Goal: Information Seeking & Learning: Find specific page/section

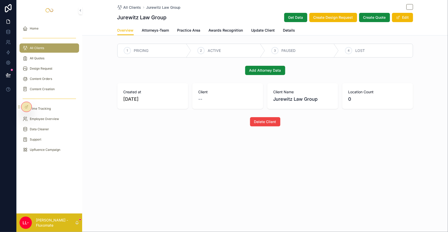
click at [54, 74] on div "Content Orders" at bounding box center [49, 79] width 66 height 10
click at [54, 85] on div "Content Creation" at bounding box center [49, 89] width 53 height 8
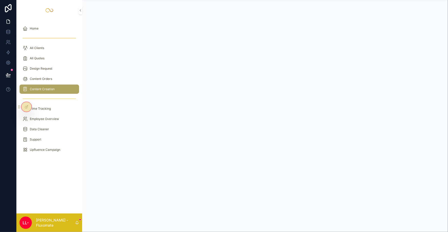
click at [57, 75] on div "Content Orders" at bounding box center [49, 79] width 53 height 8
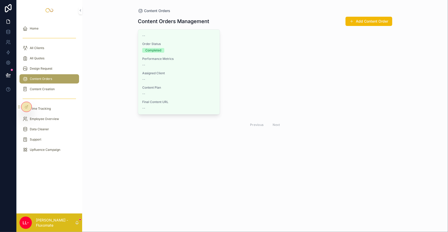
click at [56, 85] on div "Content Creation" at bounding box center [49, 89] width 53 height 8
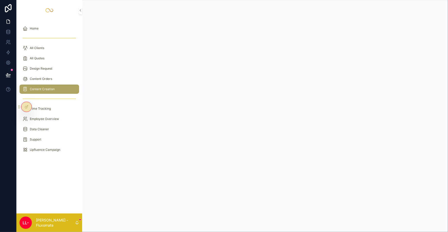
click at [28, 104] on div at bounding box center [26, 107] width 10 height 10
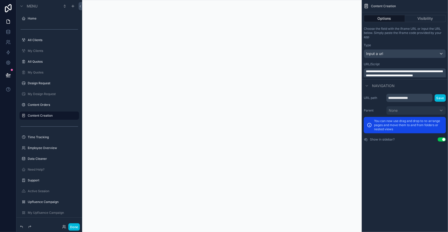
click at [398, 50] on div "Input a url" at bounding box center [405, 54] width 82 height 8
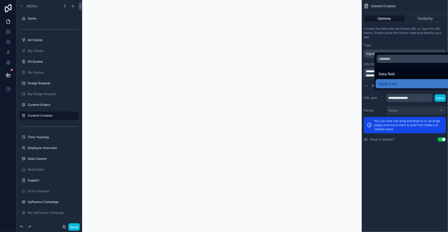
click at [396, 71] on div "Data field" at bounding box center [415, 74] width 75 height 6
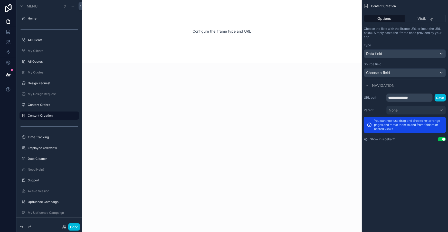
click at [398, 68] on div "Choose a field" at bounding box center [405, 72] width 82 height 8
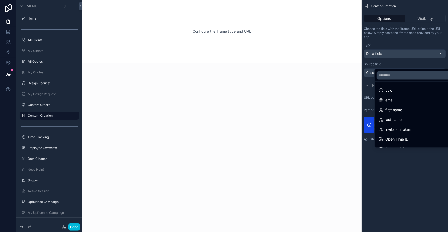
click at [401, 49] on div "scrollable content" at bounding box center [224, 116] width 448 height 232
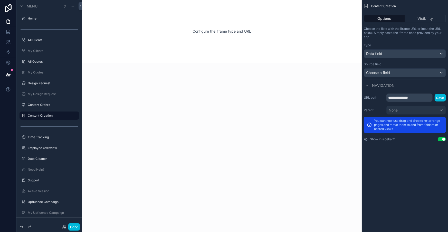
click at [401, 50] on div "Data field" at bounding box center [405, 54] width 82 height 8
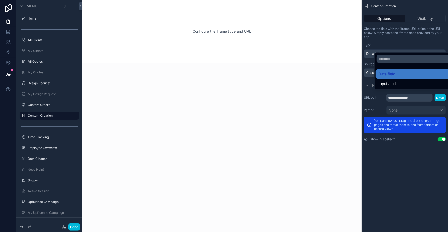
click at [394, 79] on div "Input a url" at bounding box center [415, 83] width 81 height 9
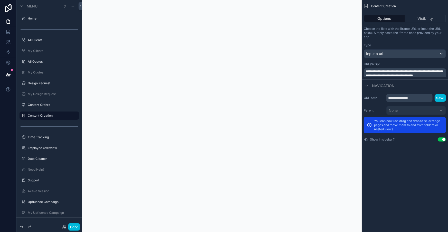
click at [398, 68] on div "**********" at bounding box center [405, 73] width 82 height 10
click at [399, 70] on span "**********" at bounding box center [404, 73] width 77 height 7
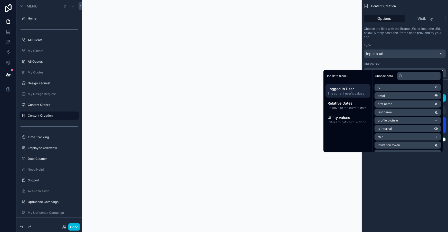
click at [399, 70] on span "**********" at bounding box center [404, 73] width 77 height 7
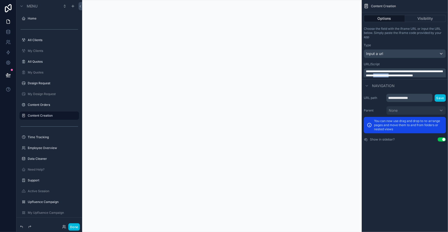
click at [399, 70] on span "**********" at bounding box center [404, 73] width 77 height 7
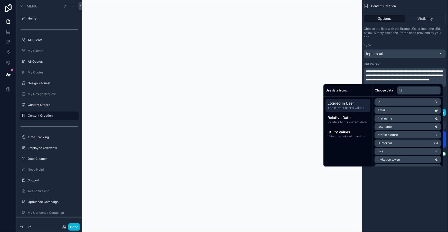
click at [403, 85] on div "Choose data" at bounding box center [407, 90] width 70 height 12
click at [404, 82] on p "﻿" at bounding box center [405, 84] width 79 height 4
click at [68, 228] on button "Done" at bounding box center [74, 226] width 12 height 7
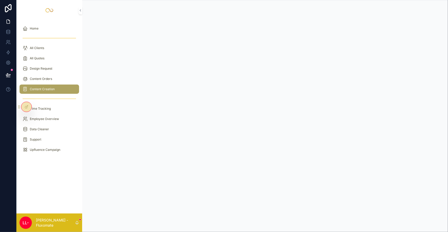
click at [50, 74] on div "Content Orders" at bounding box center [49, 79] width 66 height 10
click at [50, 75] on div "Content Orders" at bounding box center [49, 79] width 53 height 8
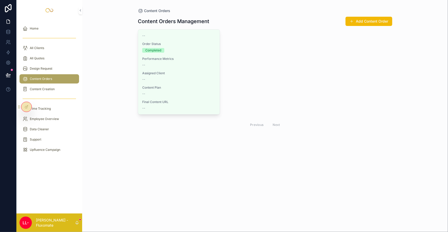
click at [50, 64] on div "Design Request" at bounding box center [49, 68] width 53 height 8
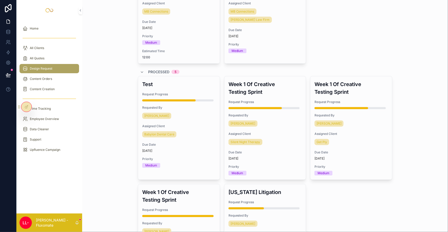
scroll to position [153, 0]
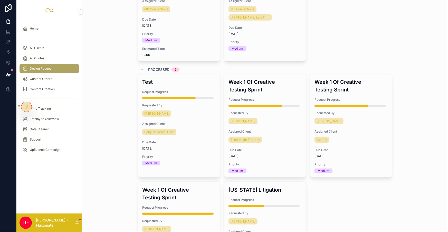
click at [44, 44] on div "All Clients" at bounding box center [49, 48] width 53 height 8
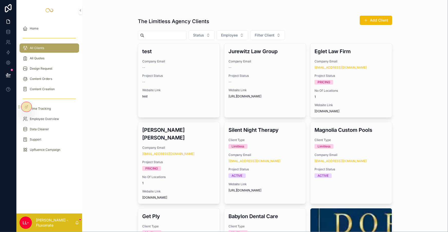
click at [340, 48] on div "Eglet Law Firm Company Email example9575922190@gmail.com Project Status PRICING…" at bounding box center [351, 80] width 82 height 74
click at [146, 47] on h3 "test" at bounding box center [178, 51] width 73 height 8
click at [179, 97] on link "test Company Email -- Project Status -- Website Link test" at bounding box center [179, 80] width 82 height 74
click at [181, 152] on div "test23@5gmail.com" at bounding box center [178, 154] width 73 height 4
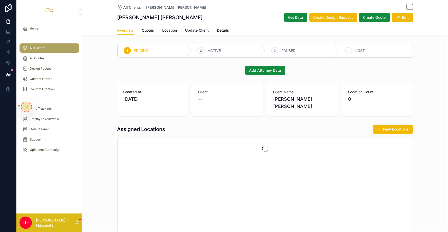
drag, startPoint x: 204, startPoint y: 37, endPoint x: 210, endPoint y: 44, distance: 9.1
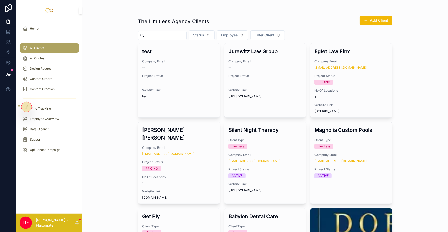
click at [247, 80] on div "--" at bounding box center [264, 82] width 73 height 4
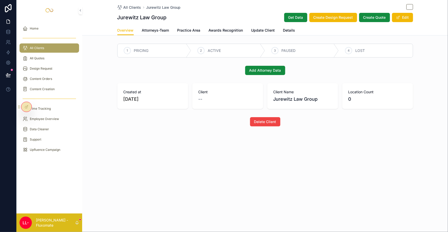
click at [200, 26] on link "Practice Area" at bounding box center [188, 31] width 23 height 10
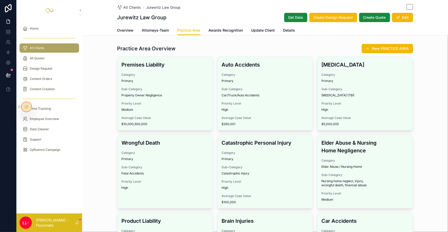
click at [167, 28] on span "Attorneys-Team" at bounding box center [155, 30] width 27 height 5
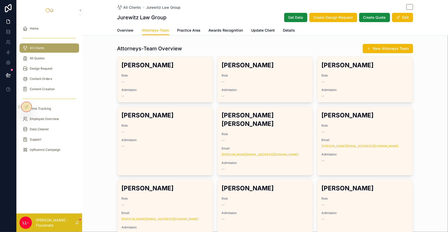
click at [209, 71] on div "Eduardo Garcia Role -- Admission --" at bounding box center [164, 79] width 95 height 45
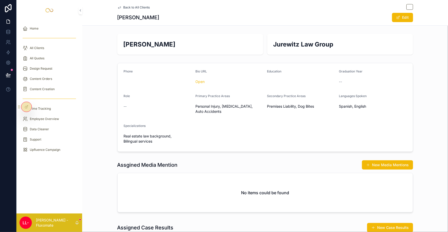
drag, startPoint x: 209, startPoint y: 71, endPoint x: 218, endPoint y: 68, distance: 9.8
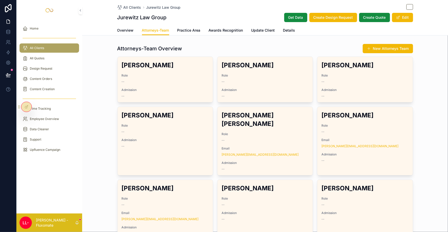
click at [234, 28] on span "Awards Recognition" at bounding box center [226, 30] width 34 height 5
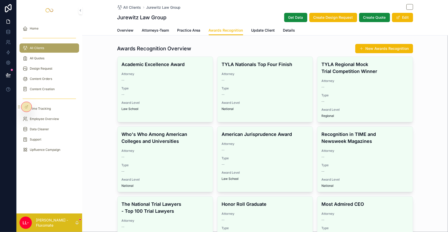
click at [230, 88] on div "TYLA Nationals Top Four Finish Attorney -- Type -- Award Level National" at bounding box center [264, 86] width 95 height 58
click at [1, 28] on link at bounding box center [8, 32] width 16 height 10
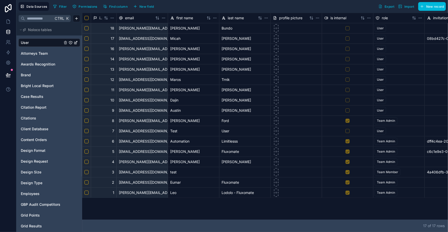
click at [39, 126] on span "Client Database" at bounding box center [34, 128] width 27 height 5
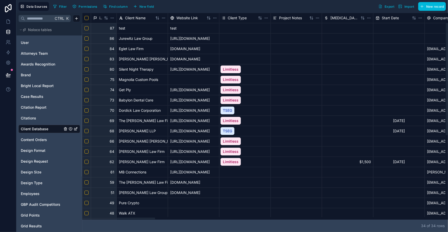
drag, startPoint x: 136, startPoint y: 219, endPoint x: 101, endPoint y: 209, distance: 36.8
click at [101, 217] on div at bounding box center [118, 218] width 73 height 2
click at [101, 3] on button "Find column" at bounding box center [115, 7] width 28 height 8
click at [170, 4] on div "Filter Permissions Find column New field Export Import New record" at bounding box center [248, 6] width 395 height 9
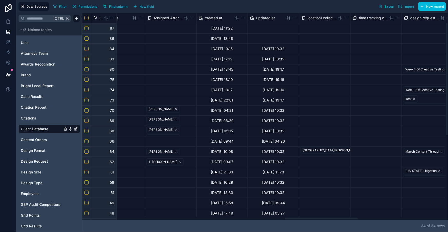
scroll to position [0, 1050]
drag, startPoint x: 121, startPoint y: 219, endPoint x: 324, endPoint y: 214, distance: 202.7
click at [324, 217] on div at bounding box center [321, 218] width 73 height 2
click at [267, 50] on div "02/10/2025 10:32" at bounding box center [272, 49] width 51 height 10
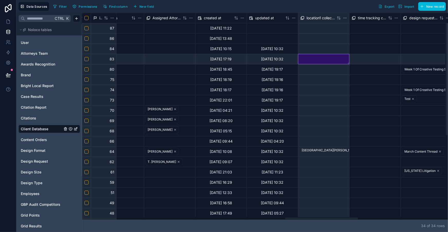
click at [326, 54] on div at bounding box center [323, 59] width 51 height 10
click at [276, 44] on div "02/10/2025 10:32" at bounding box center [272, 49] width 51 height 10
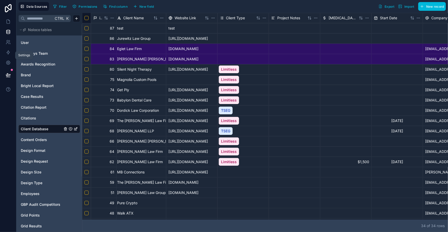
scroll to position [0, 0]
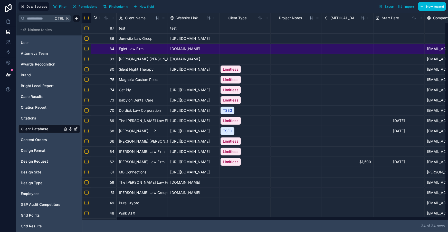
drag, startPoint x: 255, startPoint y: 46, endPoint x: 81, endPoint y: 46, distance: 174.2
click at [5, 18] on link at bounding box center [8, 21] width 16 height 10
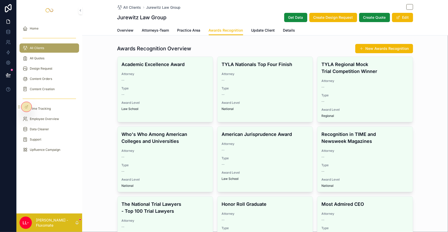
click at [130, 31] on link "Overview" at bounding box center [125, 31] width 16 height 10
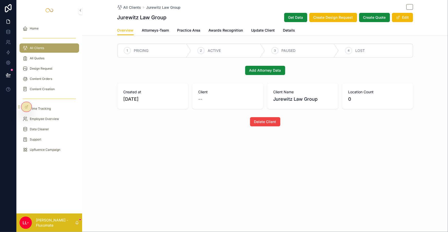
click at [134, 28] on span "Overview" at bounding box center [125, 30] width 16 height 5
click at [169, 28] on span "Attorneys-Team" at bounding box center [155, 30] width 27 height 5
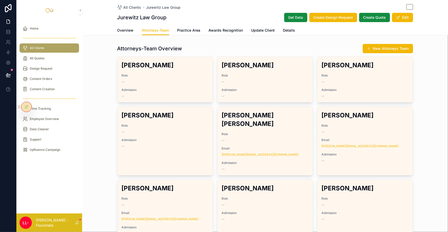
click at [204, 25] on div "Overview Attorneys-Team Practice Area Awards Recognition Update Client Details" at bounding box center [265, 30] width 296 height 10
click at [194, 28] on span "Practice Area" at bounding box center [188, 30] width 23 height 5
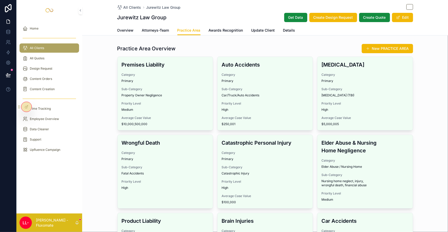
click at [282, 61] on h3 "Auto Accidents" at bounding box center [264, 65] width 87 height 8
drag, startPoint x: 163, startPoint y: 31, endPoint x: 167, endPoint y: 30, distance: 3.9
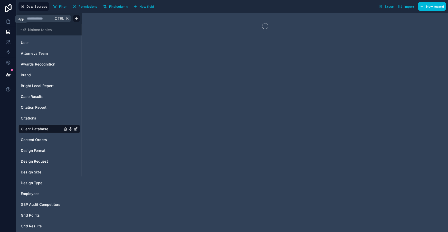
click at [12, 18] on link at bounding box center [8, 21] width 16 height 10
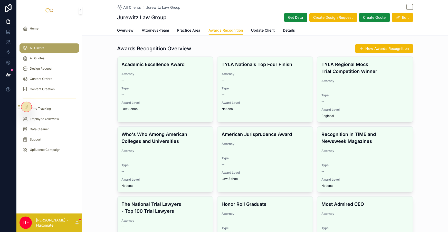
click at [60, 45] on div "All Clients" at bounding box center [49, 48] width 53 height 8
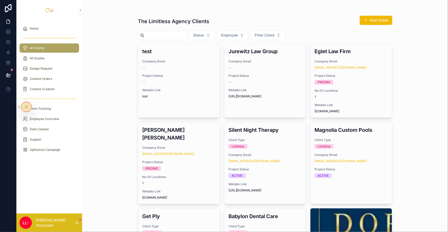
click at [351, 47] on h3 "Eglet Law Firm" at bounding box center [350, 51] width 73 height 8
click at [272, 59] on span "Company Email" at bounding box center [264, 61] width 73 height 4
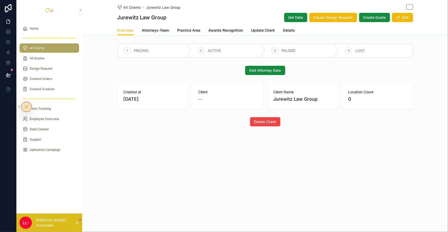
click at [139, 6] on span "All Clients" at bounding box center [132, 7] width 18 height 5
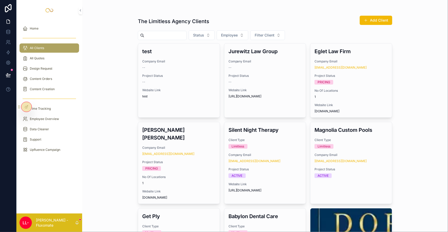
click at [154, 31] on div "scrollable content" at bounding box center [162, 35] width 49 height 9
click at [168, 34] on input "scrollable content" at bounding box center [165, 35] width 42 height 7
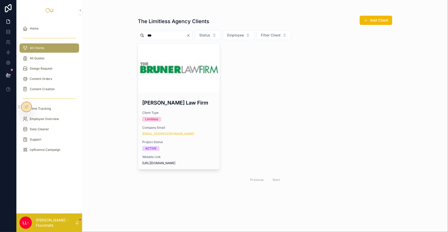
type input "***"
click at [168, 67] on div "scrollable content" at bounding box center [179, 67] width 82 height 49
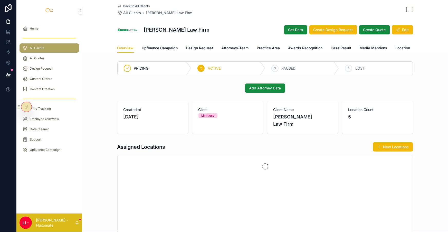
click at [192, 45] on span "Design Request" at bounding box center [199, 47] width 27 height 5
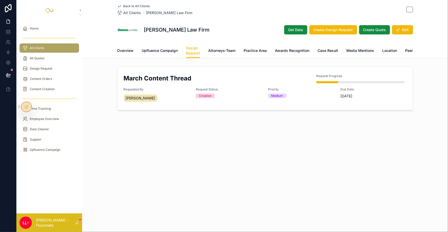
click at [225, 48] on span "Attorneys-Team" at bounding box center [221, 50] width 27 height 5
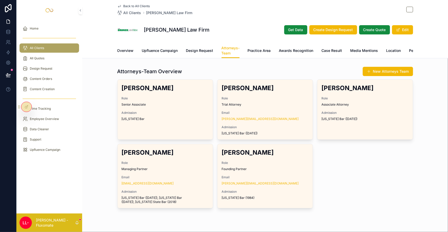
click at [184, 96] on span "Role" at bounding box center [165, 98] width 87 height 4
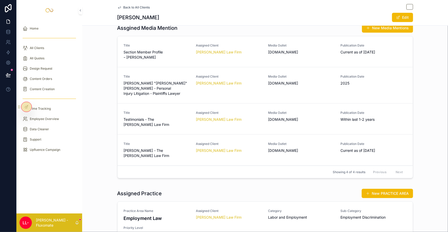
scroll to position [280, 0]
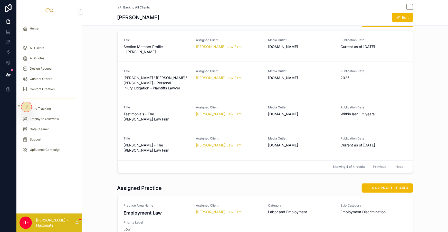
click at [232, 98] on link "Title Testimonials - The Bruner Law Firm Assigned Client Bruner Law Firm Media …" at bounding box center [264, 113] width 295 height 31
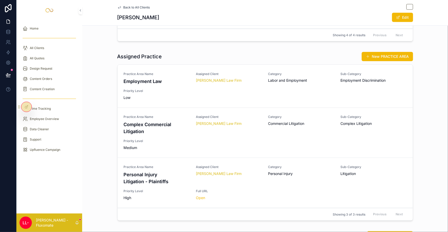
scroll to position [420, 0]
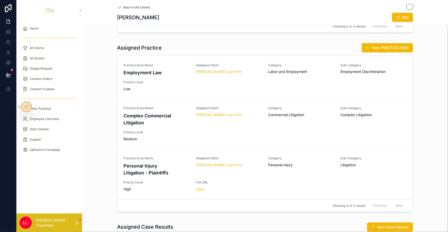
click at [171, 180] on span "Priority Level" at bounding box center [157, 182] width 66 height 4
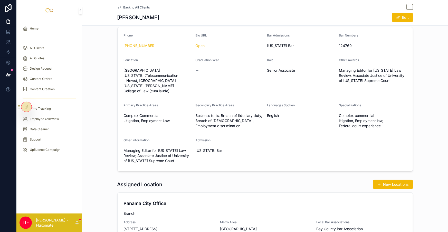
scroll to position [116, 0]
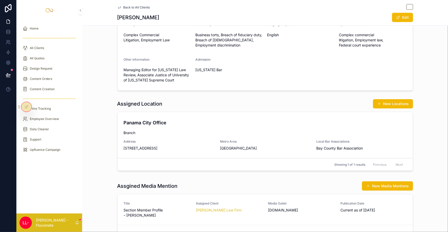
drag, startPoint x: 307, startPoint y: 69, endPoint x: 310, endPoint y: 69, distance: 2.6
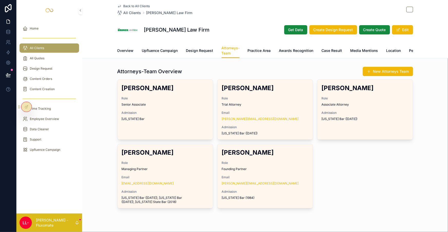
click at [274, 98] on div "Peggy Bruner Role Trial Attorney Email peggy@brunerfirm.com Admission Florida B…" at bounding box center [264, 110] width 95 height 60
click at [255, 48] on span "Practice Area" at bounding box center [259, 50] width 23 height 5
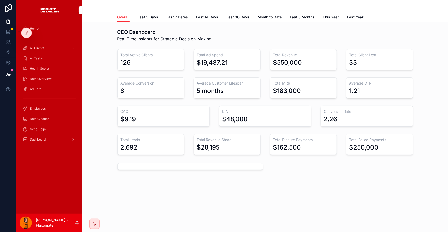
click at [158, 17] on span "Last 3 Days" at bounding box center [148, 17] width 21 height 5
click at [184, 15] on span "Last 7 Dates" at bounding box center [177, 17] width 22 height 5
click at [224, 12] on div "Overall Last 3 Days Last 7 Dates Last 14 Days Last 30 Days Month to Date Last 3…" at bounding box center [265, 17] width 296 height 10
click at [246, 8] on div "scrollable content" at bounding box center [265, 6] width 296 height 12
click at [239, 15] on span "Last 30 Days" at bounding box center [238, 17] width 23 height 5
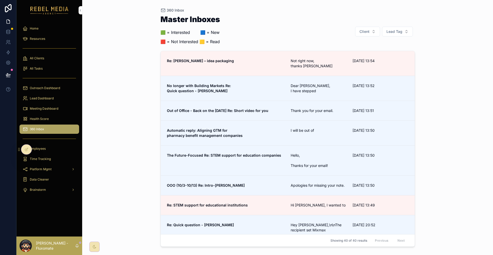
click at [50, 115] on div "Health Score" at bounding box center [49, 119] width 53 height 8
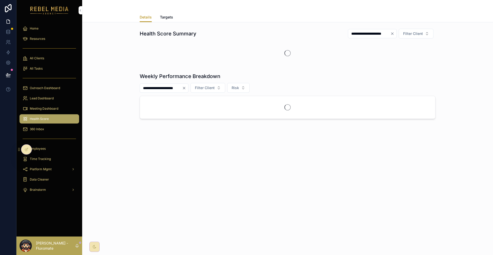
click at [49, 125] on div "360 Inbox" at bounding box center [49, 129] width 53 height 8
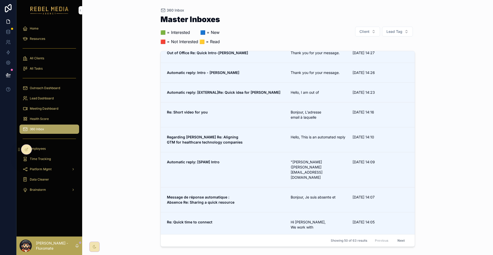
scroll to position [308, 0]
